Goal: Navigation & Orientation: Find specific page/section

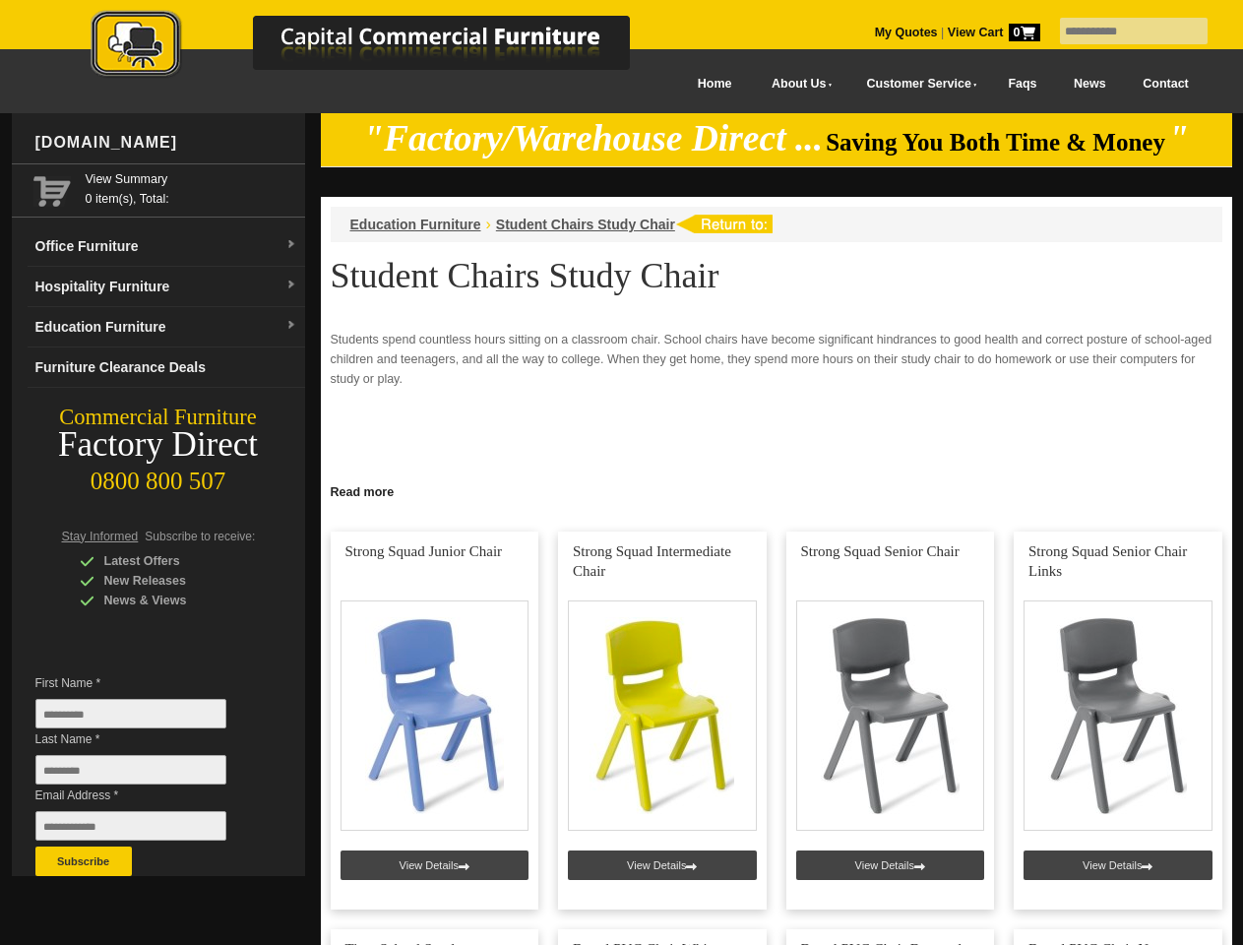
click at [1121, 32] on input "text" at bounding box center [1134, 31] width 148 height 27
click at [146, 775] on input "Last Name *" at bounding box center [130, 770] width 191 height 30
click at [84, 861] on button "Subscribe" at bounding box center [83, 862] width 96 height 30
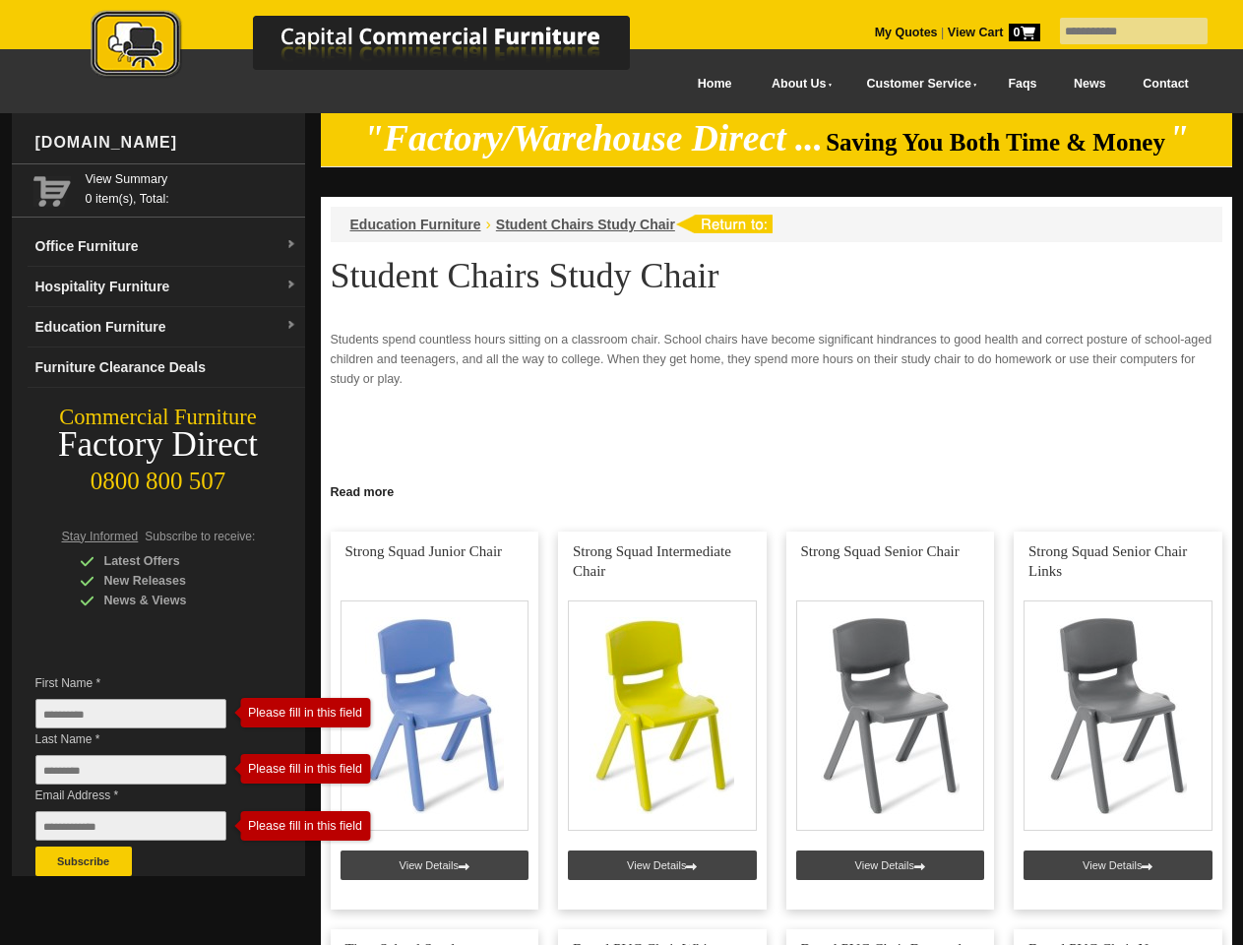
click at [777, 490] on link "Read more" at bounding box center [777, 490] width 912 height 25
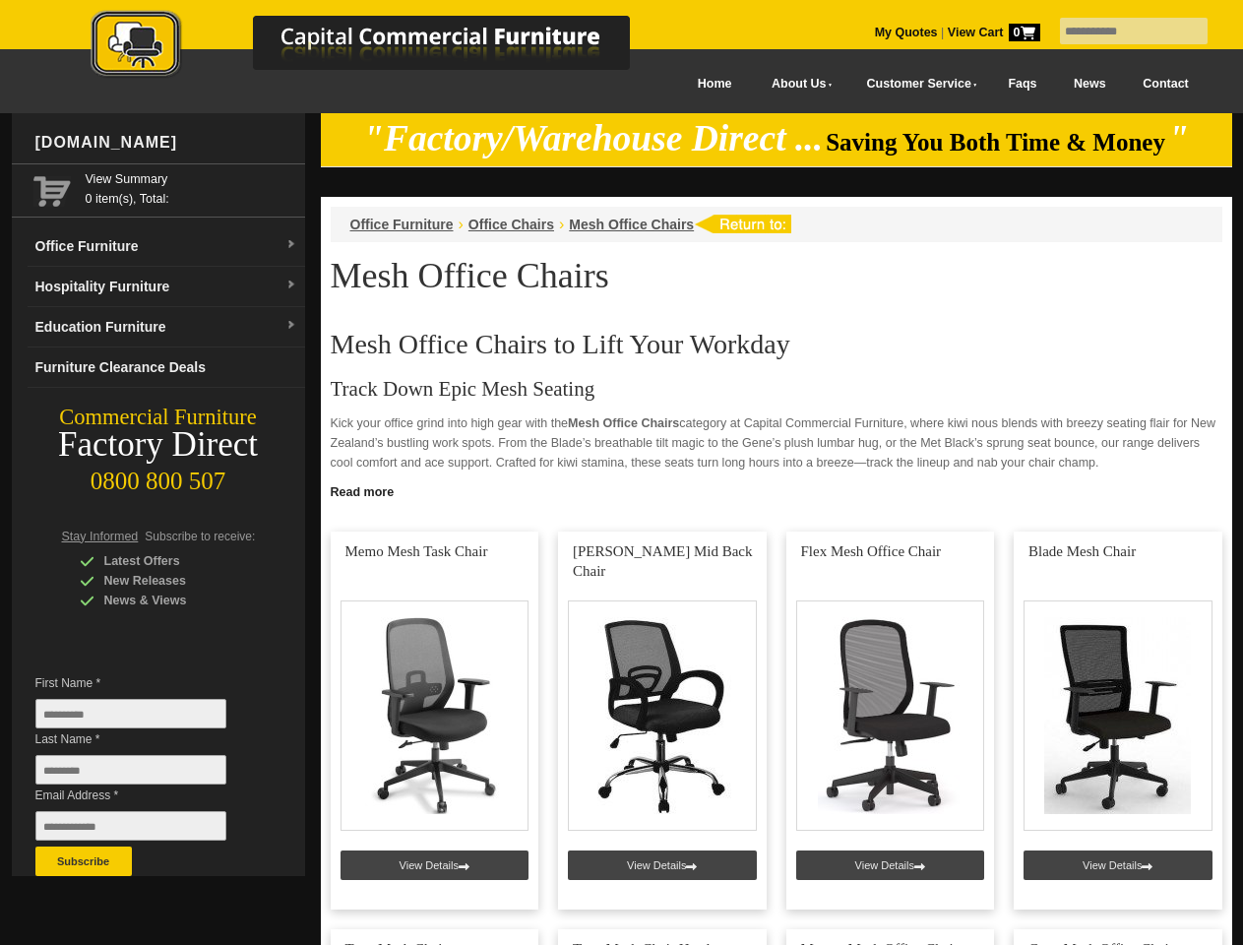
click at [1121, 32] on input "text" at bounding box center [1134, 31] width 148 height 27
click at [146, 775] on input "Last Name *" at bounding box center [130, 770] width 191 height 30
click at [84, 861] on button "Subscribe" at bounding box center [83, 862] width 96 height 30
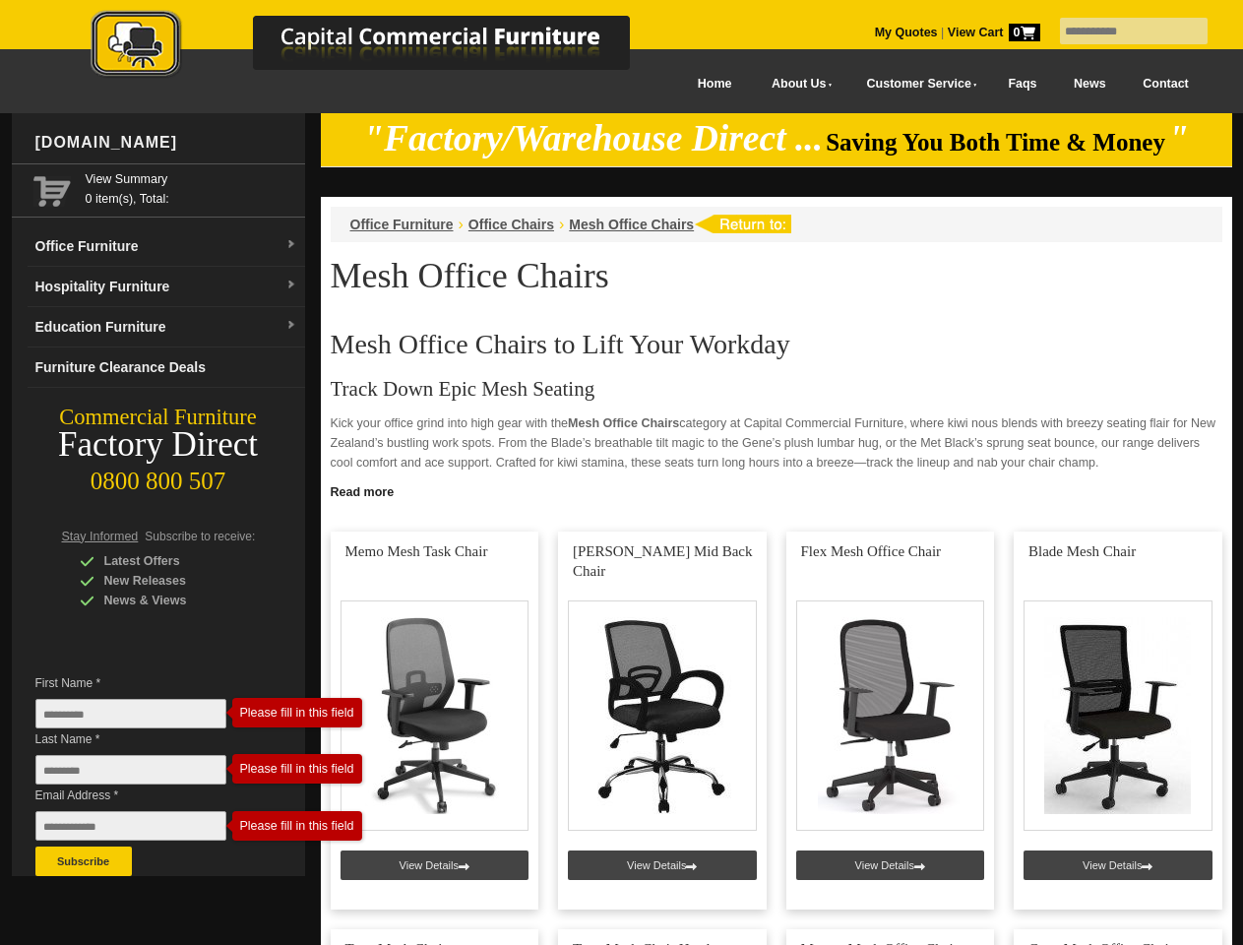
click at [777, 490] on link "Read more" at bounding box center [777, 490] width 912 height 25
